Goal: Check status: Check status

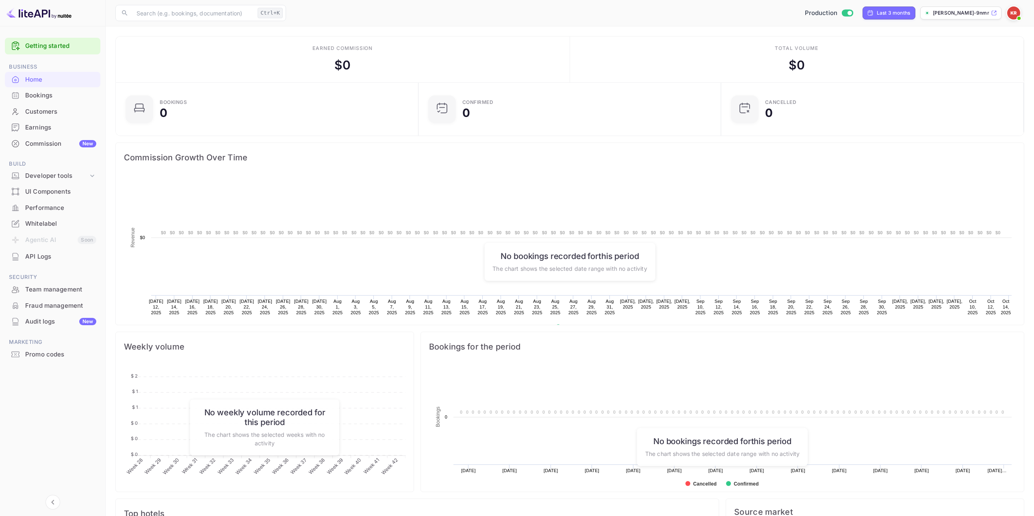
scroll to position [126, 292]
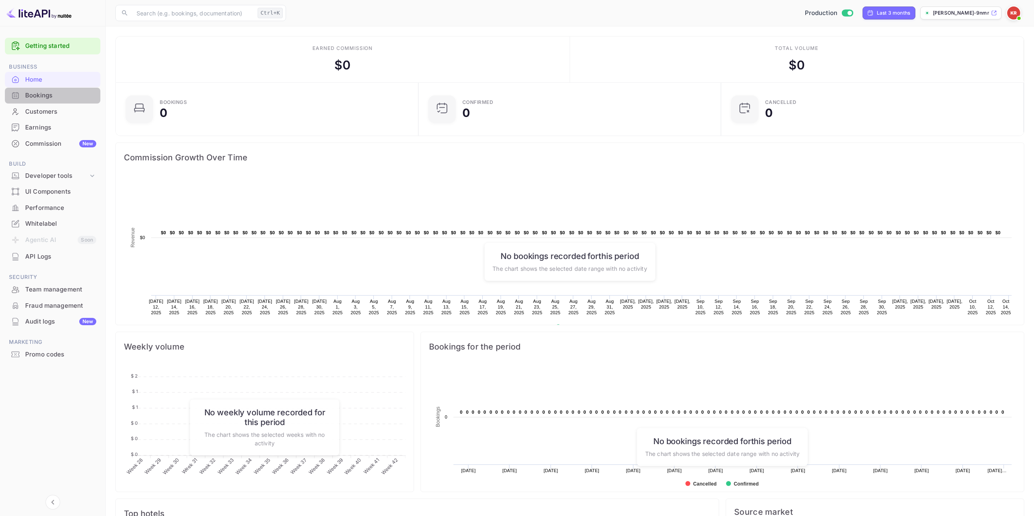
click at [50, 97] on div "Bookings" at bounding box center [60, 95] width 71 height 9
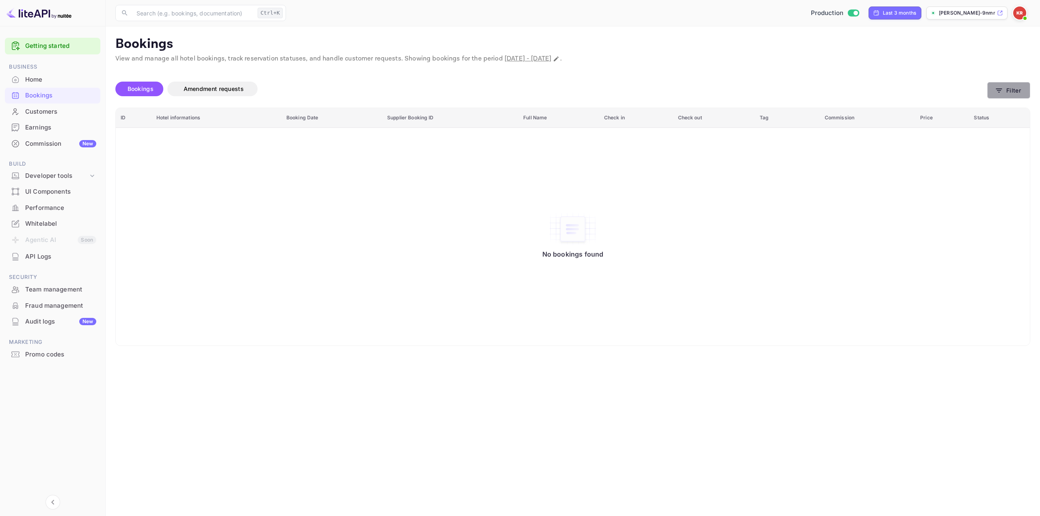
click at [1006, 89] on button "Filter" at bounding box center [1008, 90] width 43 height 17
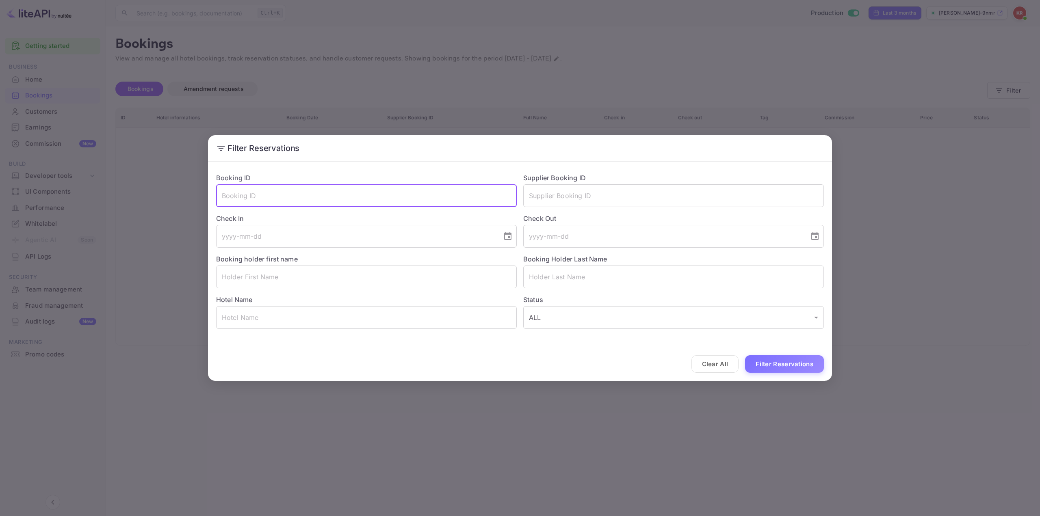
click at [357, 189] on input "text" at bounding box center [366, 195] width 301 height 23
paste input "qs3N27cai"
type input "qs3N27cai"
click at [773, 366] on button "Filter Reservations" at bounding box center [784, 364] width 79 height 17
click at [987, 18] on div "Filter Reservations Booking ID qs3N27cai ​ Supplier Booking ID ​ Check In ​ Che…" at bounding box center [520, 258] width 1040 height 516
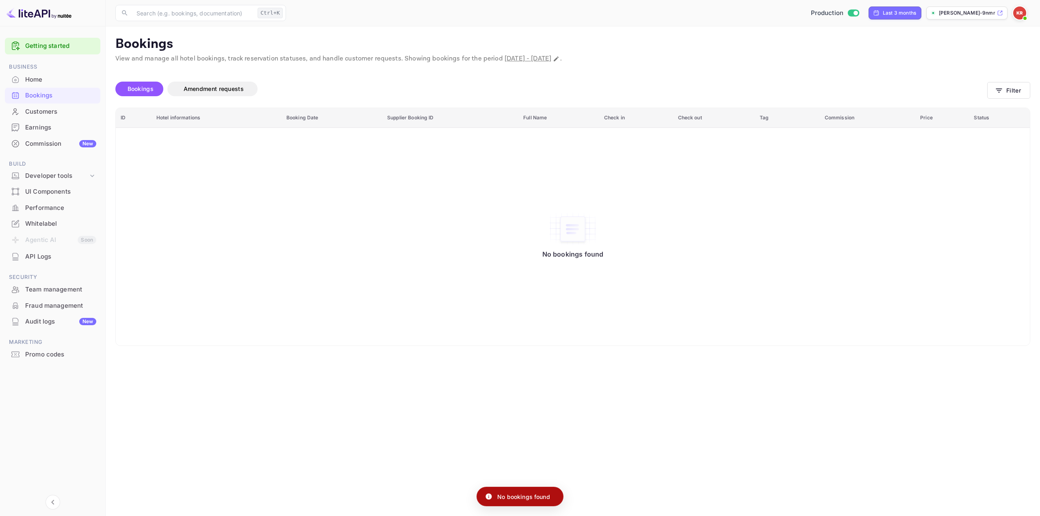
click at [1024, 15] on span at bounding box center [1025, 18] width 8 height 8
click at [978, 105] on div "Sign out" at bounding box center [970, 110] width 113 height 18
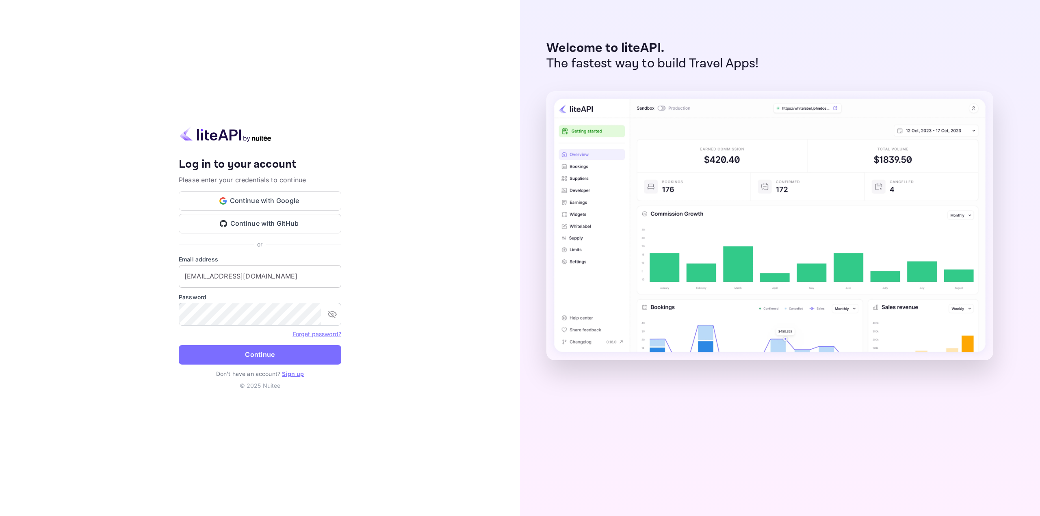
click at [243, 276] on input "[EMAIL_ADDRESS][DOMAIN_NAME]" at bounding box center [260, 276] width 163 height 23
type input "[EMAIL_ADDRESS][DOMAIN_NAME]"
click at [258, 359] on button "Continue" at bounding box center [260, 355] width 163 height 20
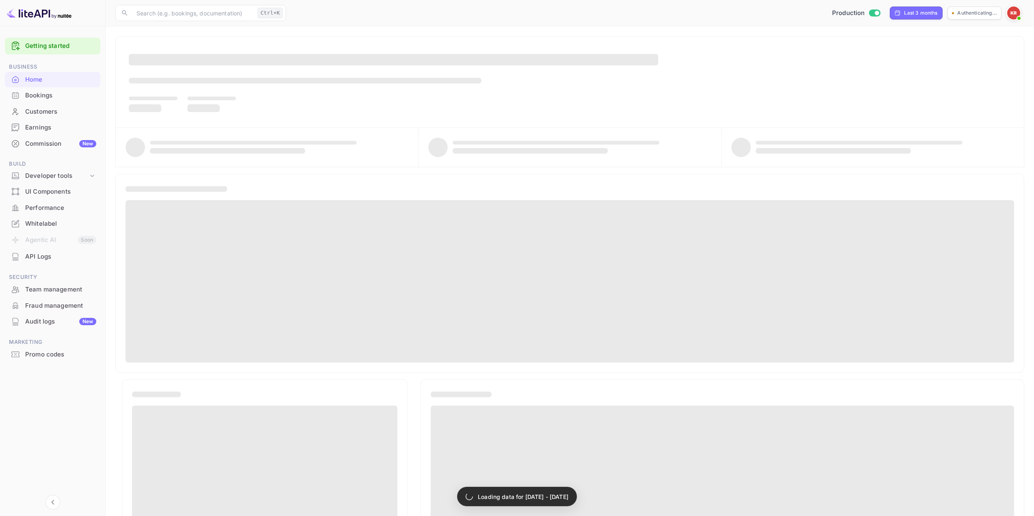
click at [66, 92] on div "Bookings" at bounding box center [60, 95] width 71 height 9
